Goal: Check status: Check status

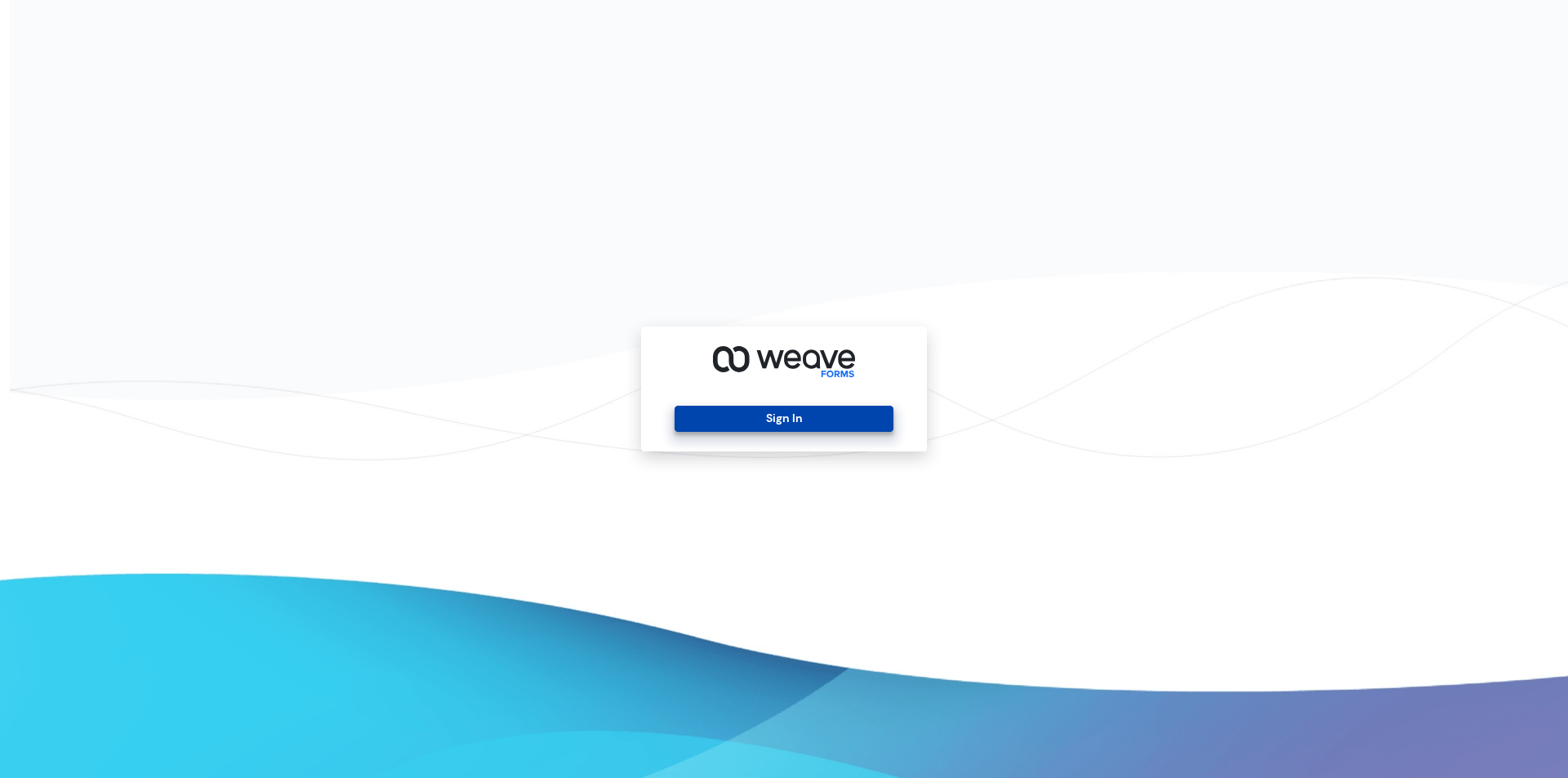
click at [749, 429] on button "Sign In" at bounding box center [783, 419] width 218 height 26
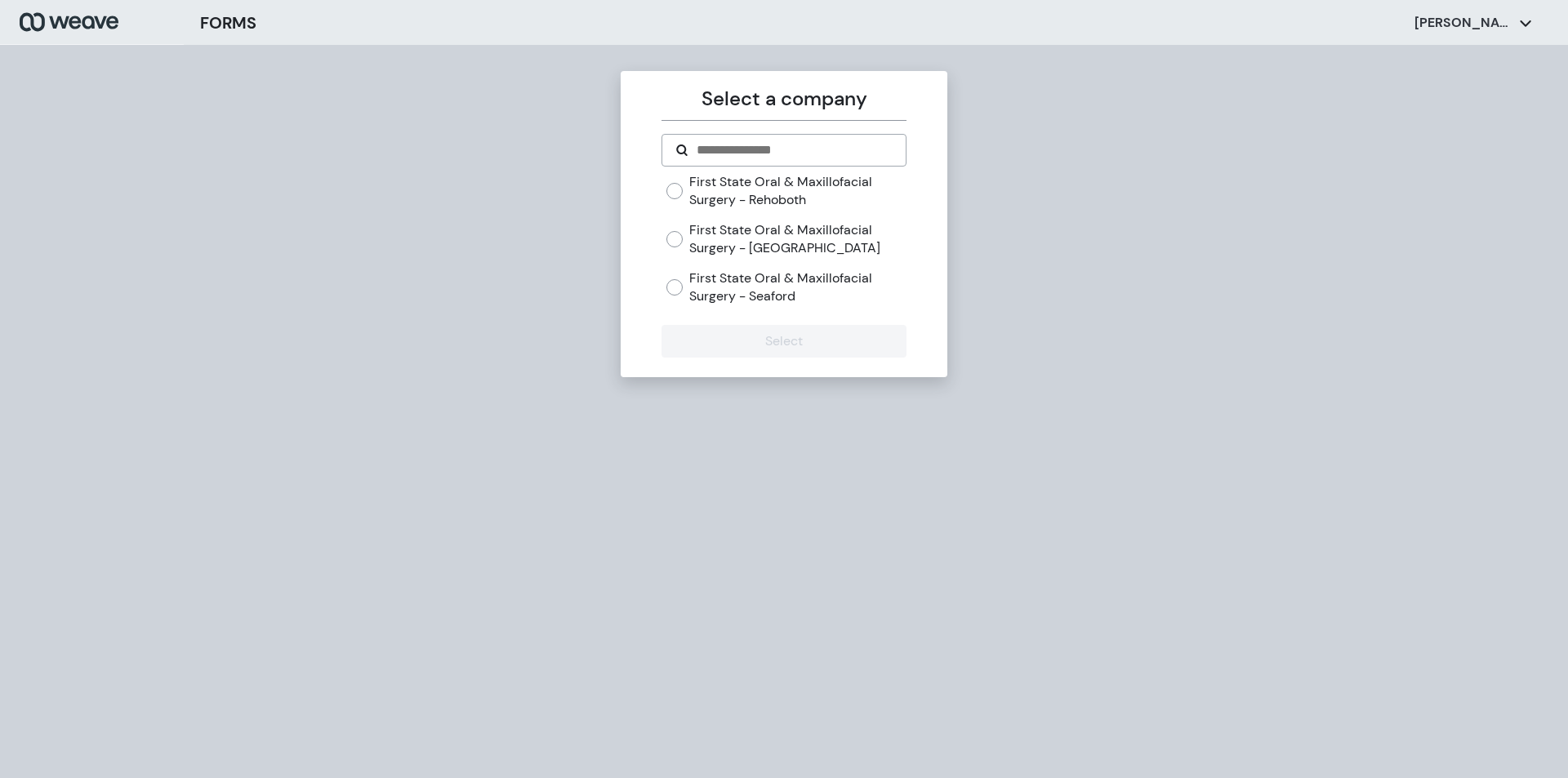
click at [764, 242] on label "First State Oral & Maxillofacial Surgery - Dover" at bounding box center [798, 239] width 216 height 35
click at [749, 346] on button "Select" at bounding box center [783, 341] width 244 height 33
